Goal: Information Seeking & Learning: Learn about a topic

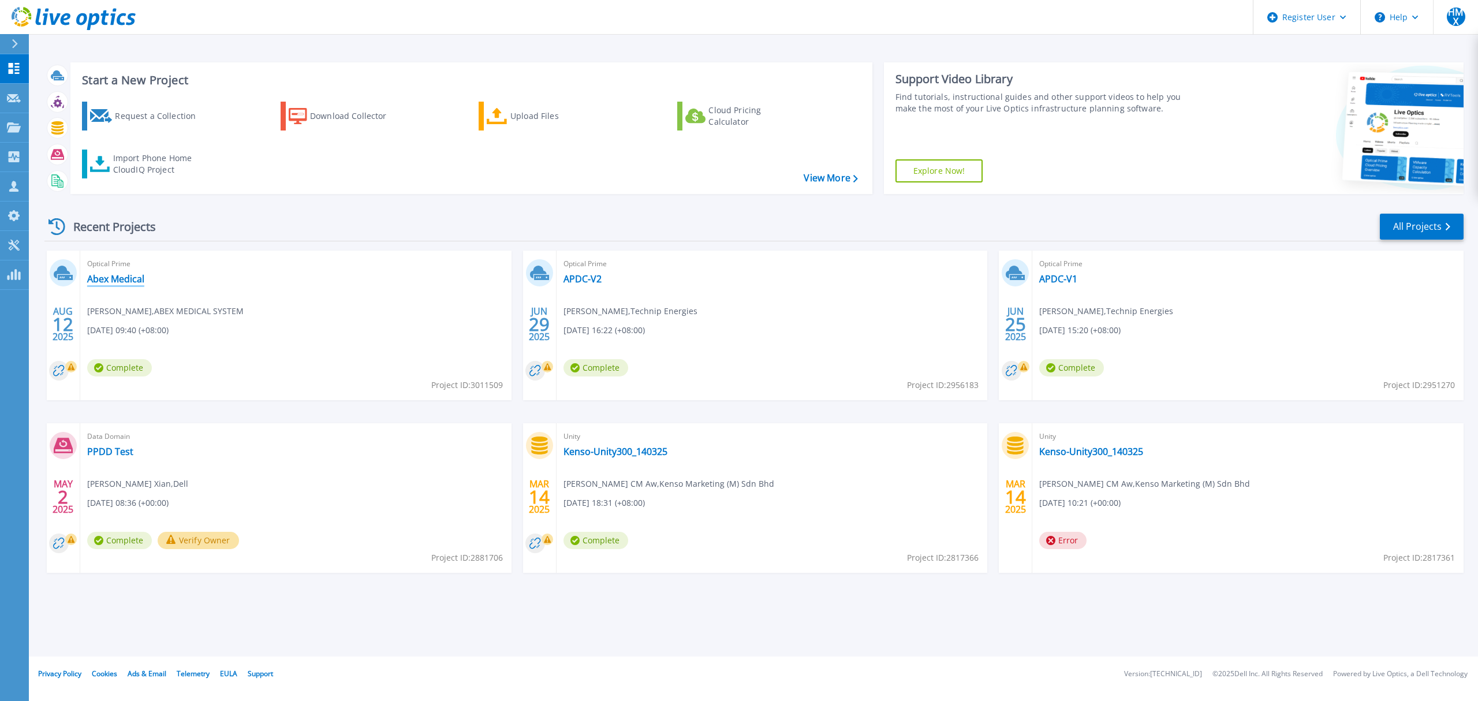
click at [128, 280] on link "Abex Medical" at bounding box center [115, 279] width 57 height 12
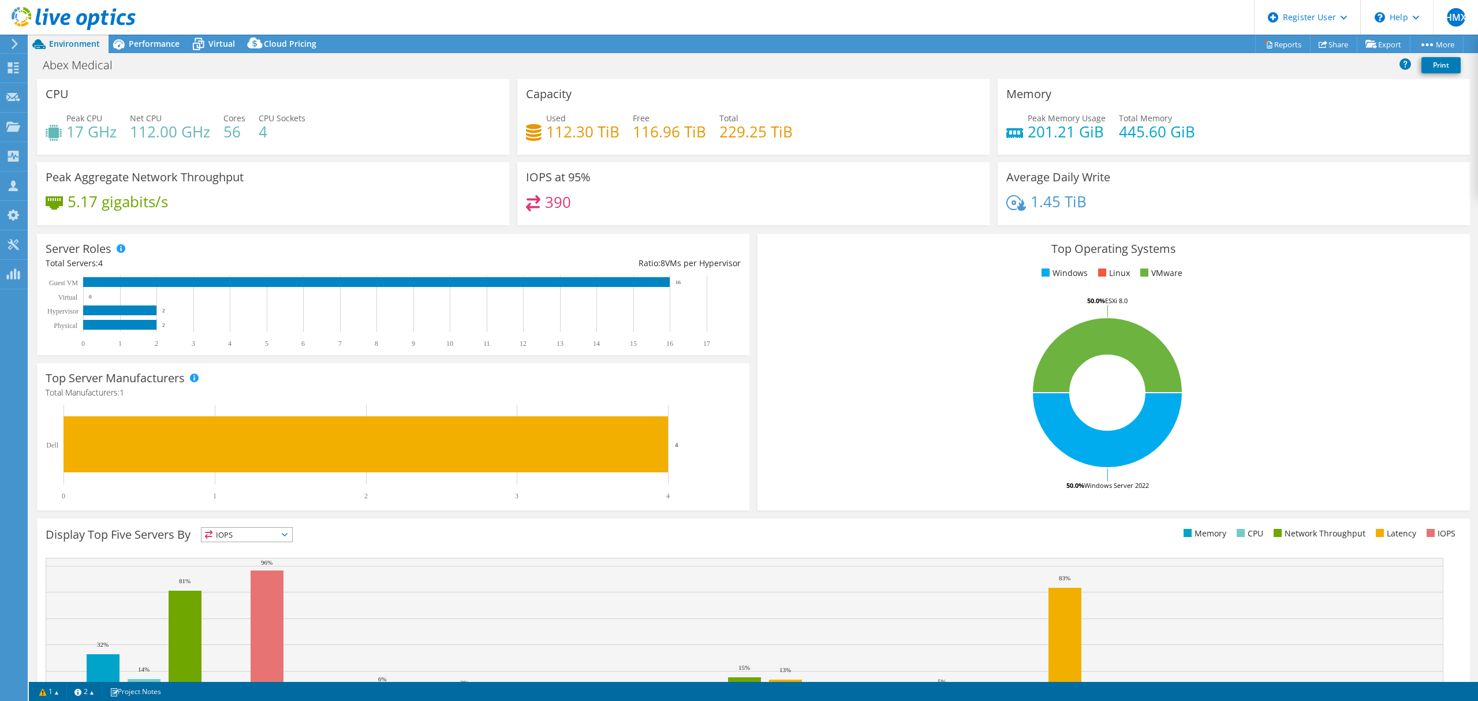
click at [162, 47] on span "Performance" at bounding box center [154, 43] width 51 height 11
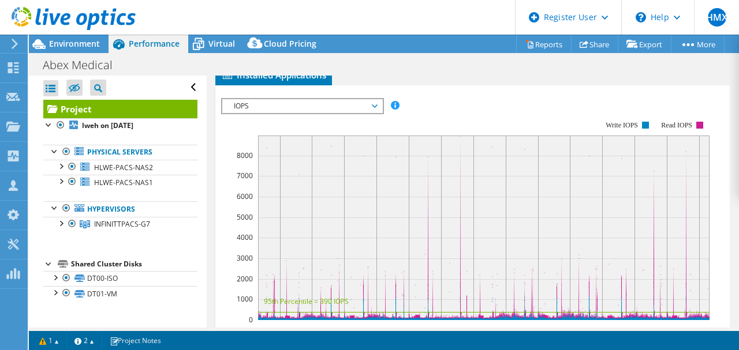
scroll to position [346, 0]
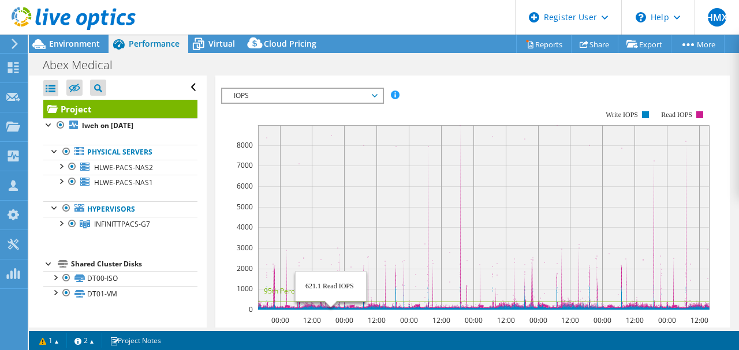
click at [330, 309] on icon at bounding box center [483, 217] width 451 height 184
click at [460, 172] on rect at bounding box center [483, 217] width 451 height 185
click at [419, 154] on rect at bounding box center [465, 210] width 488 height 231
click at [427, 180] on rect at bounding box center [483, 217] width 451 height 185
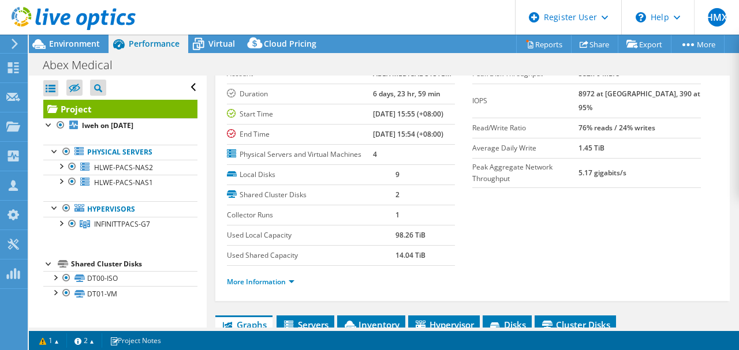
scroll to position [0, 0]
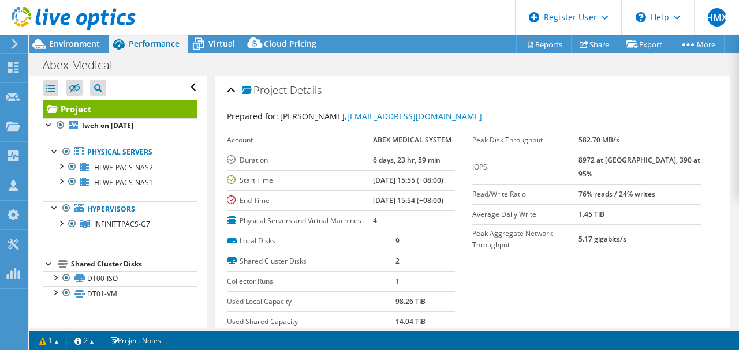
click at [621, 163] on b "8972 at [GEOGRAPHIC_DATA], 390 at 95%" at bounding box center [639, 167] width 122 height 24
click at [619, 162] on b "8972 at [GEOGRAPHIC_DATA], 390 at 95%" at bounding box center [639, 167] width 122 height 24
click at [658, 162] on b "8972 at [GEOGRAPHIC_DATA], 390 at 95%" at bounding box center [639, 167] width 122 height 24
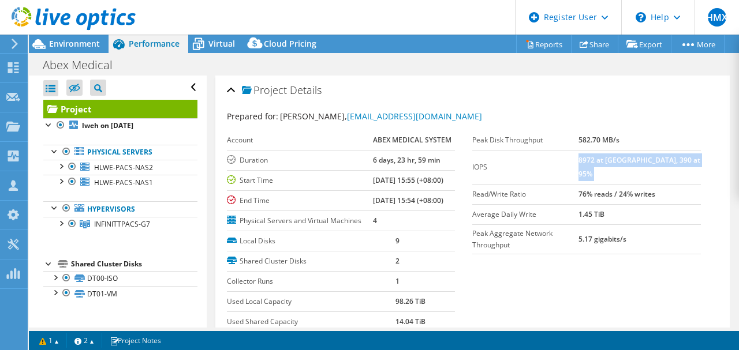
click at [658, 161] on b "8972 at [GEOGRAPHIC_DATA], 390 at 95%" at bounding box center [639, 167] width 122 height 24
click at [656, 184] on td "76% reads / 24% writes" at bounding box center [639, 194] width 122 height 20
click at [655, 164] on td "8972 at [GEOGRAPHIC_DATA], 390 at 95%" at bounding box center [639, 167] width 122 height 34
click at [659, 160] on b "8972 at [GEOGRAPHIC_DATA], 390 at 95%" at bounding box center [639, 167] width 122 height 24
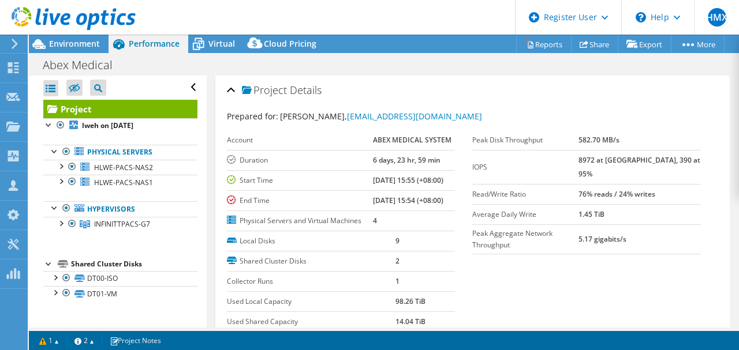
click at [472, 278] on section "Prepared for: [PERSON_NAME], [EMAIL_ADDRESS][DOMAIN_NAME] Account ABEX MEDICAL …" at bounding box center [473, 237] width 492 height 255
